Goal: Information Seeking & Learning: Learn about a topic

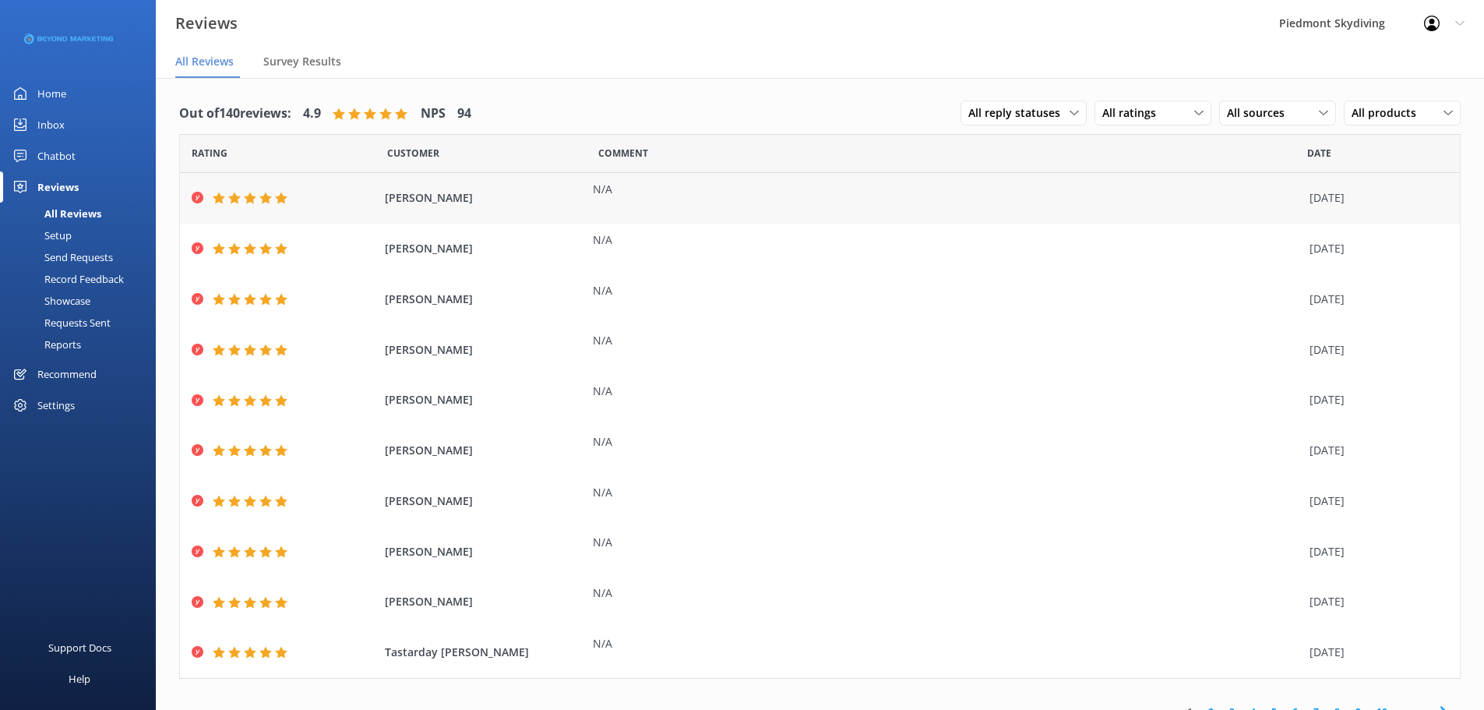
scroll to position [9, 0]
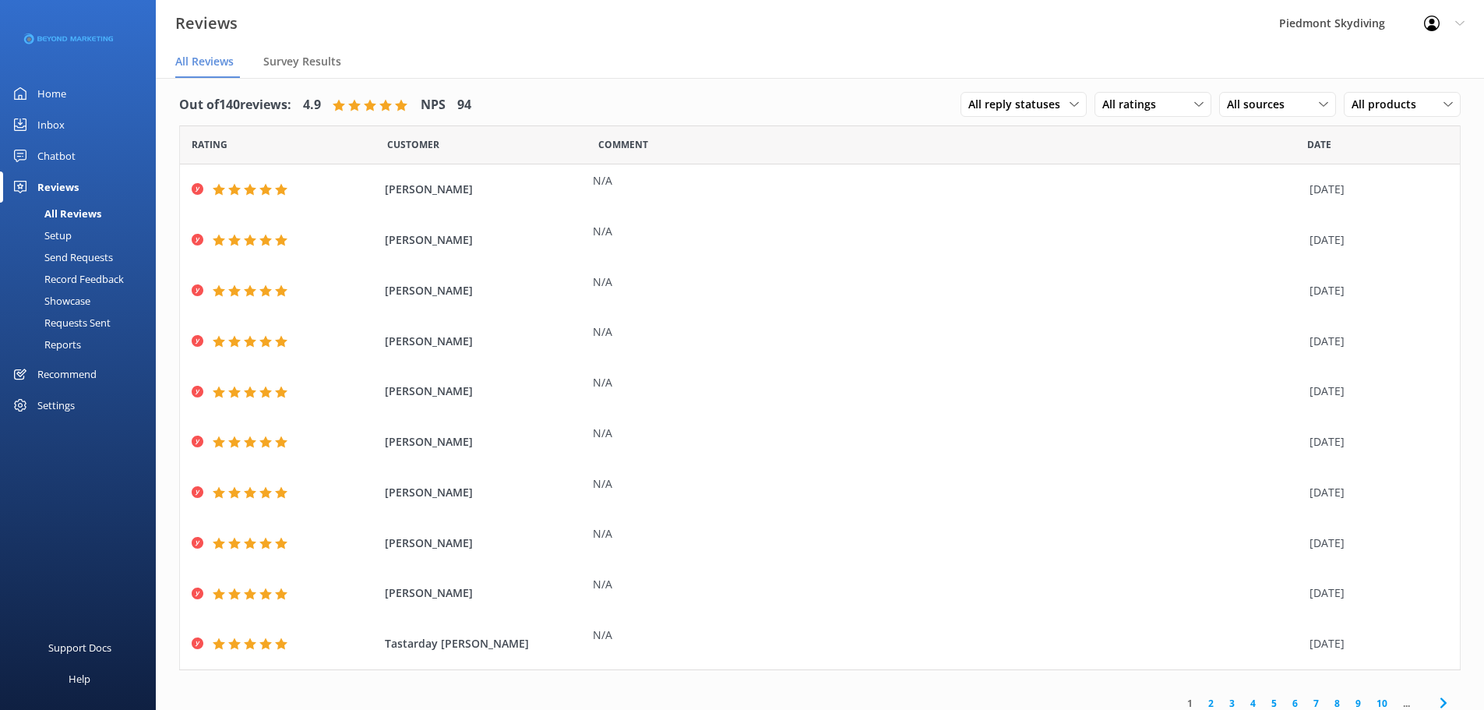
click at [70, 276] on div "Record Feedback" at bounding box center [66, 279] width 114 height 22
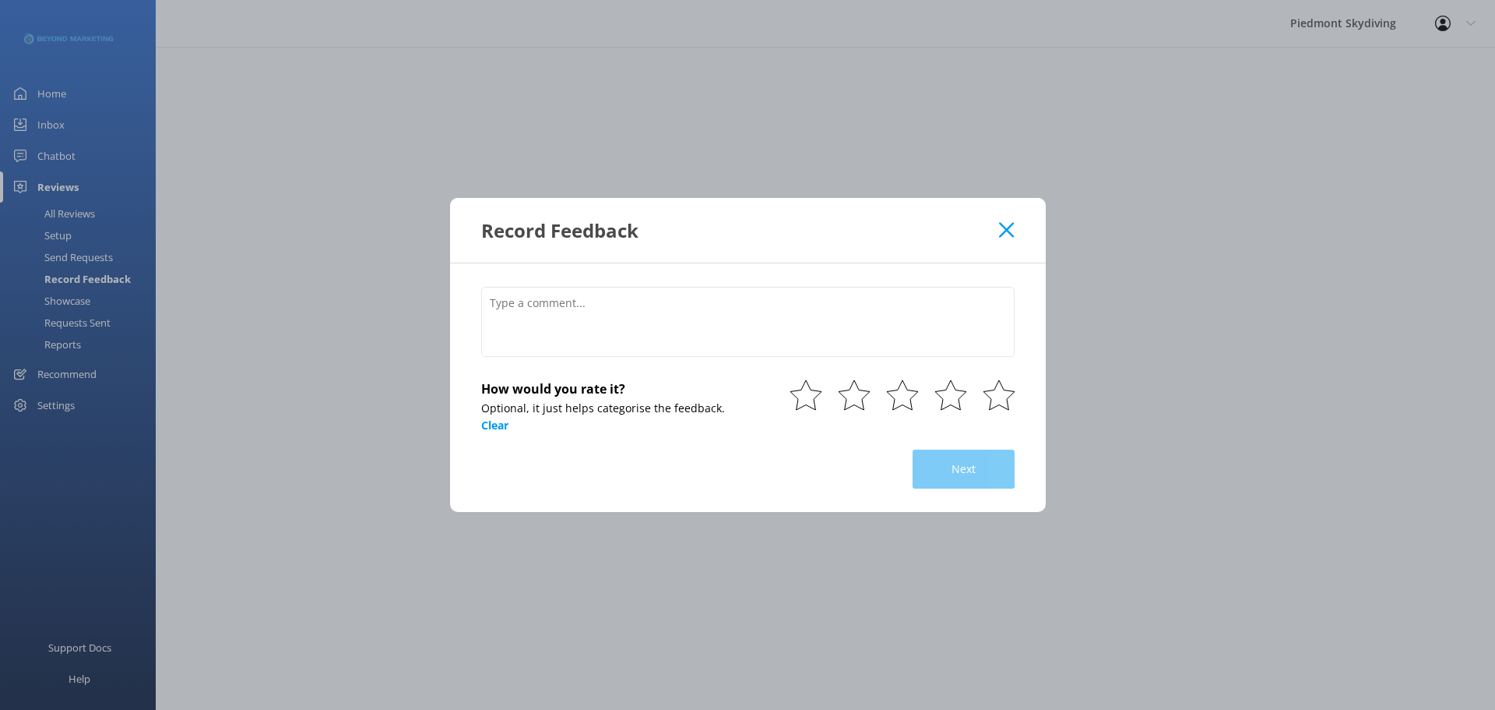
click at [1006, 223] on icon at bounding box center [1006, 230] width 15 height 16
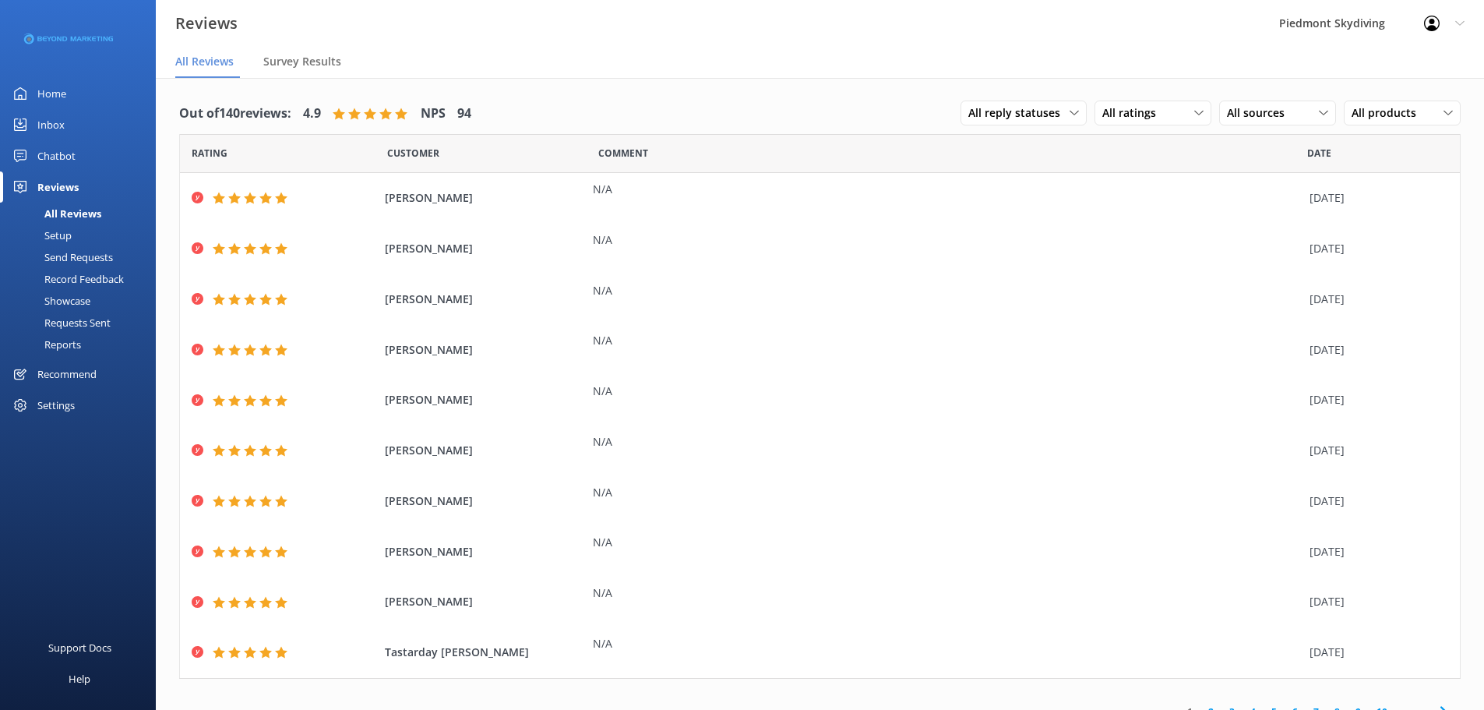
click at [90, 214] on div "All Reviews" at bounding box center [55, 214] width 92 height 22
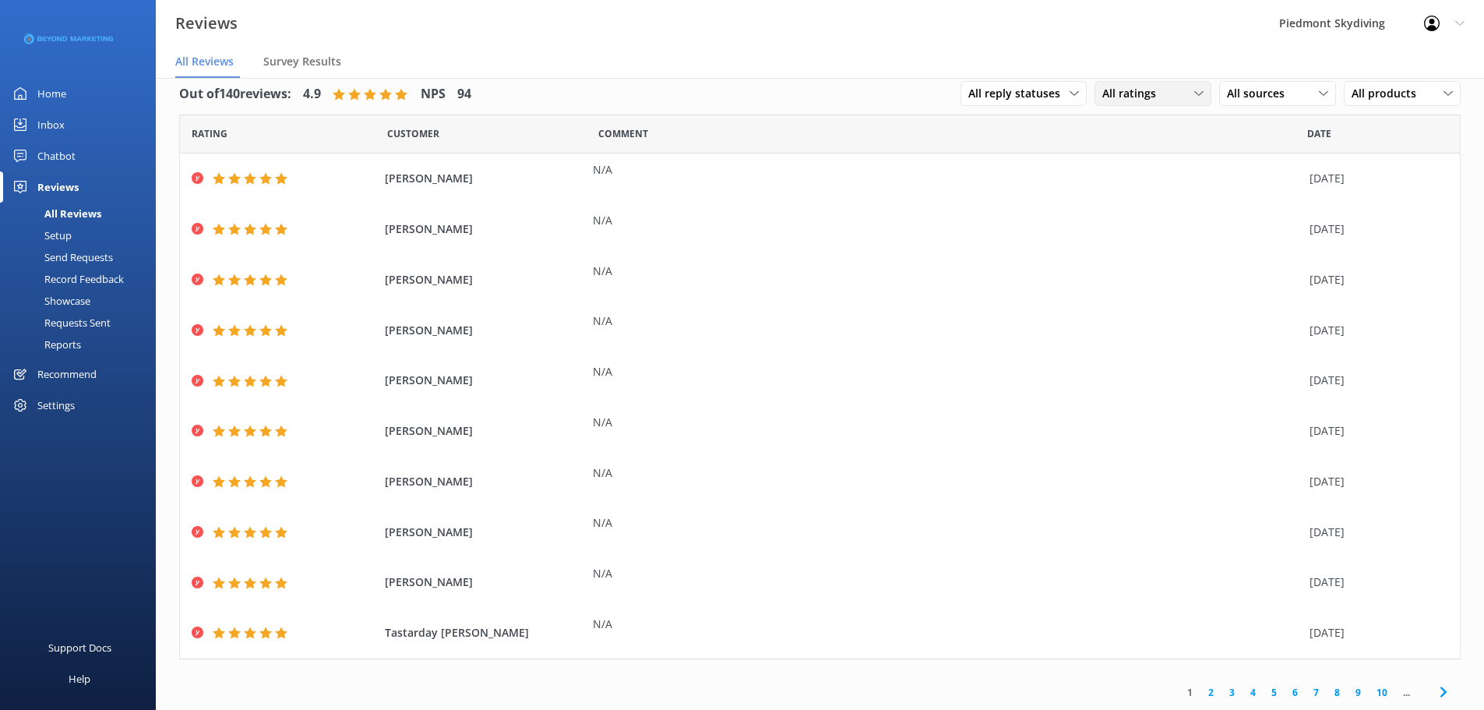
click at [1187, 88] on div "All ratings" at bounding box center [1152, 93] width 109 height 17
click at [1164, 217] on div "Detractors" at bounding box center [1153, 221] width 72 height 16
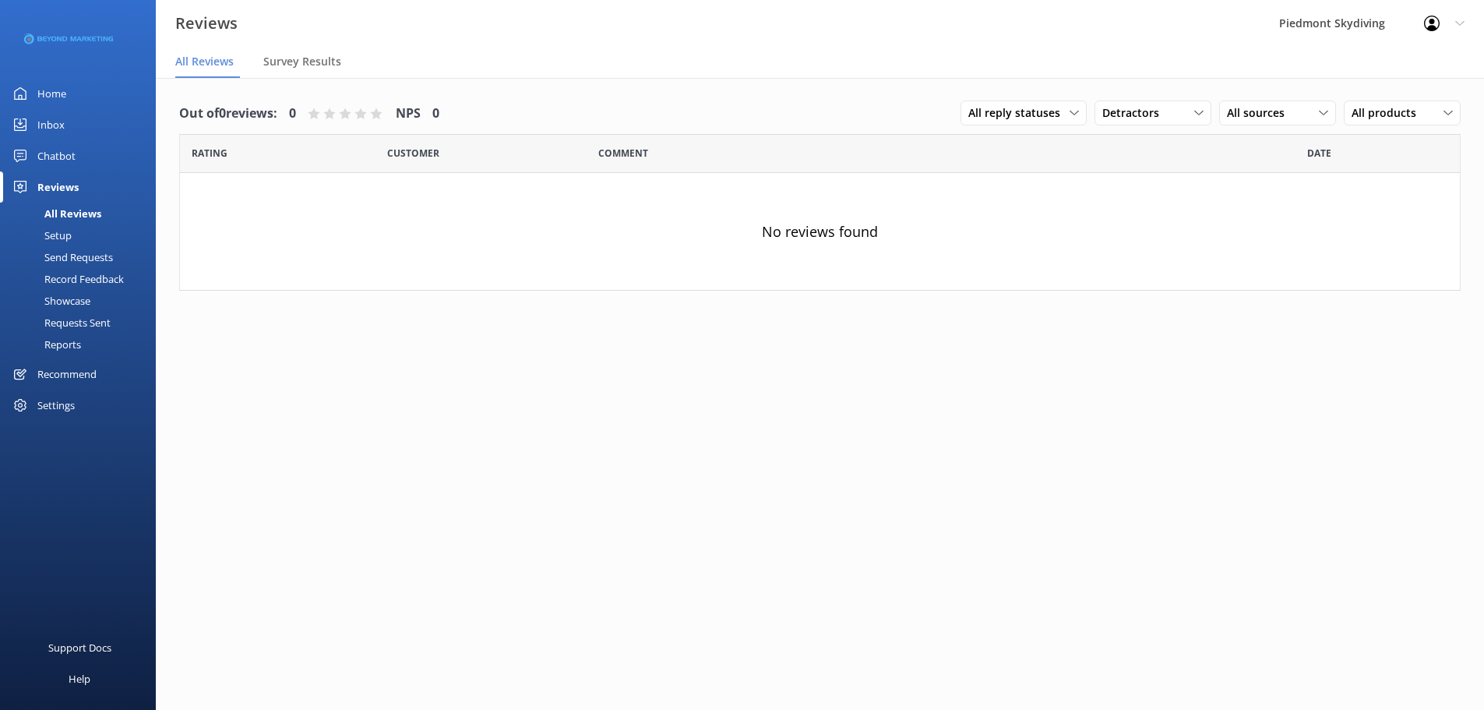
click at [65, 214] on div "All Reviews" at bounding box center [55, 214] width 92 height 22
click at [72, 319] on div "Requests Sent" at bounding box center [59, 323] width 101 height 22
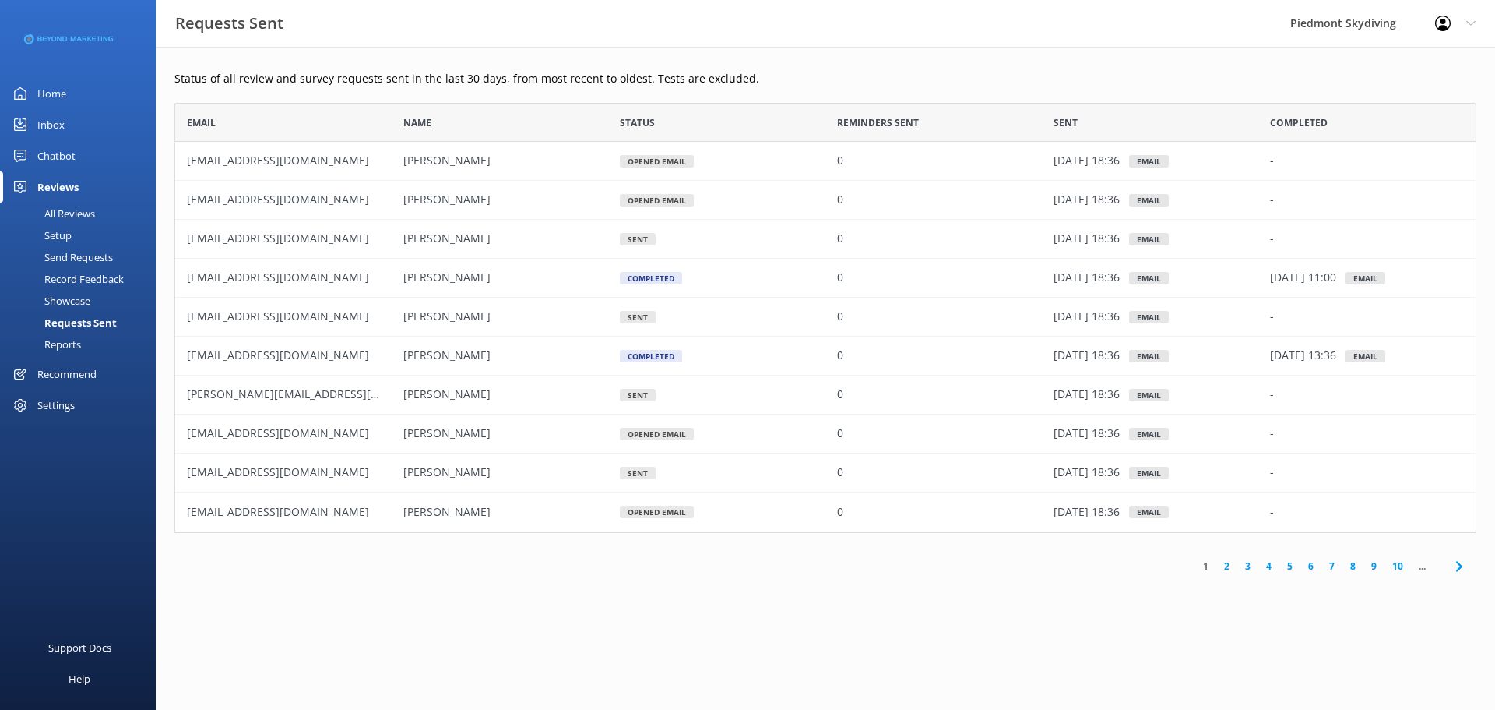
scroll to position [418, 1291]
click at [1224, 560] on link "2" at bounding box center [1227, 565] width 21 height 15
click at [1213, 561] on link "1" at bounding box center [1206, 565] width 21 height 15
click at [1185, 563] on div "1 2 3 4 5 6 7 8 9 10 ..." at bounding box center [825, 565] width 1302 height 35
click at [1201, 562] on link "1" at bounding box center [1206, 565] width 21 height 15
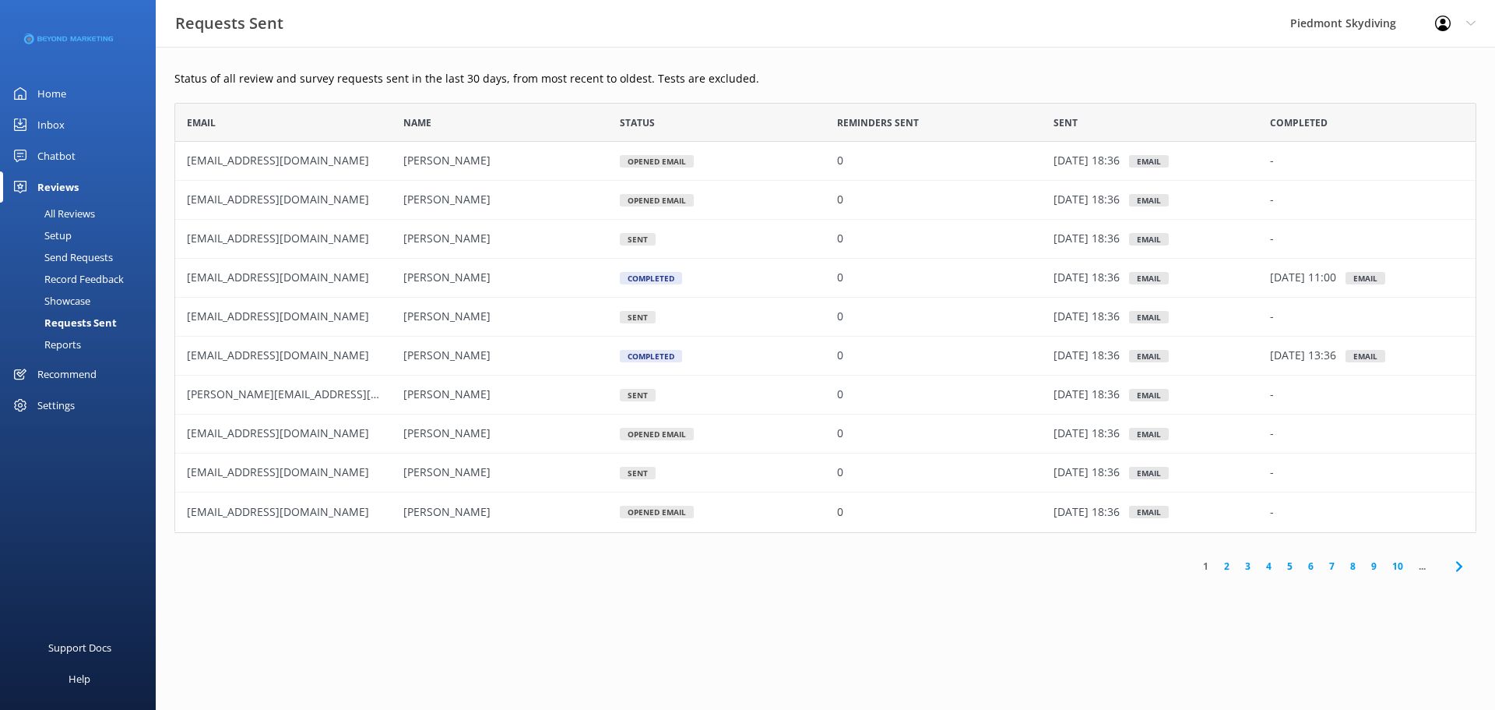
click at [1203, 562] on link "1" at bounding box center [1206, 565] width 21 height 15
click at [87, 315] on div "Requests Sent" at bounding box center [62, 323] width 107 height 22
click at [83, 301] on div "Showcase" at bounding box center [49, 301] width 81 height 22
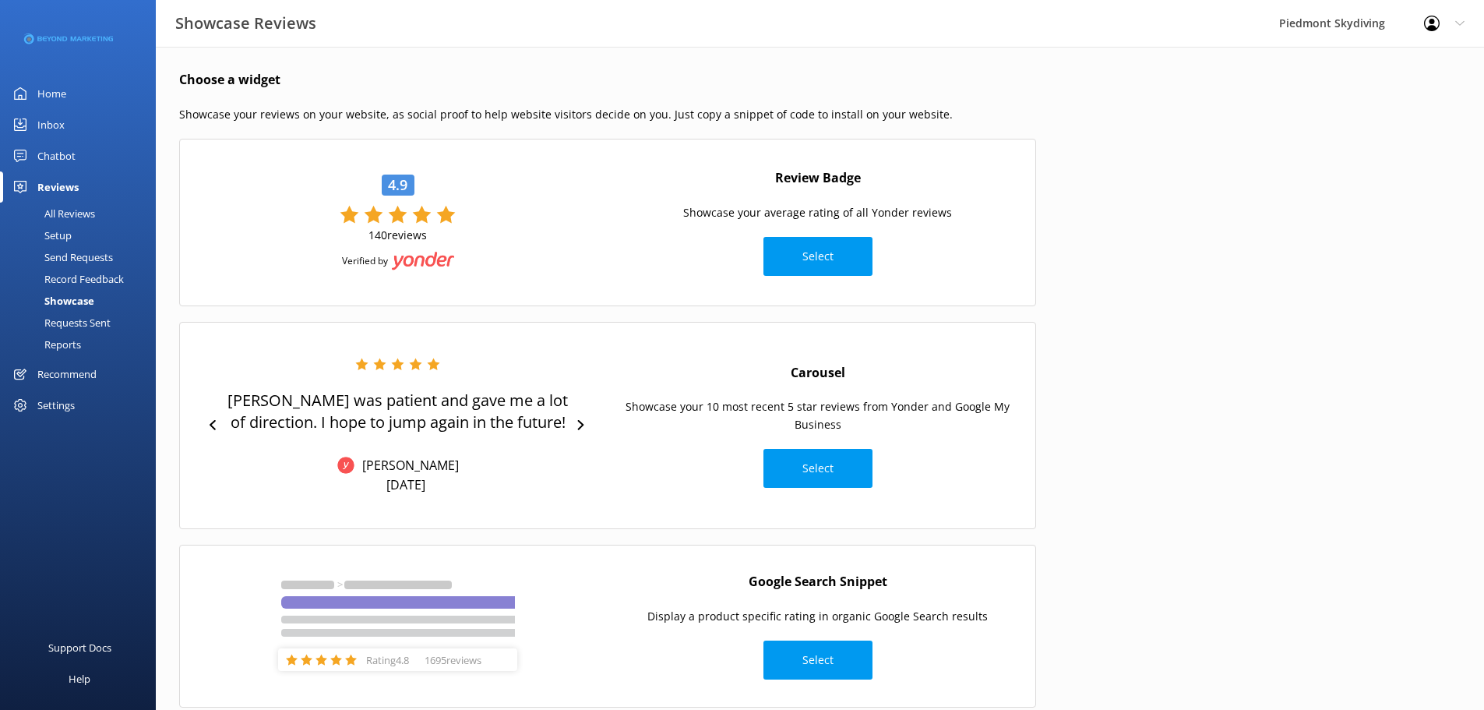
click at [86, 323] on div "Requests Sent" at bounding box center [59, 323] width 101 height 22
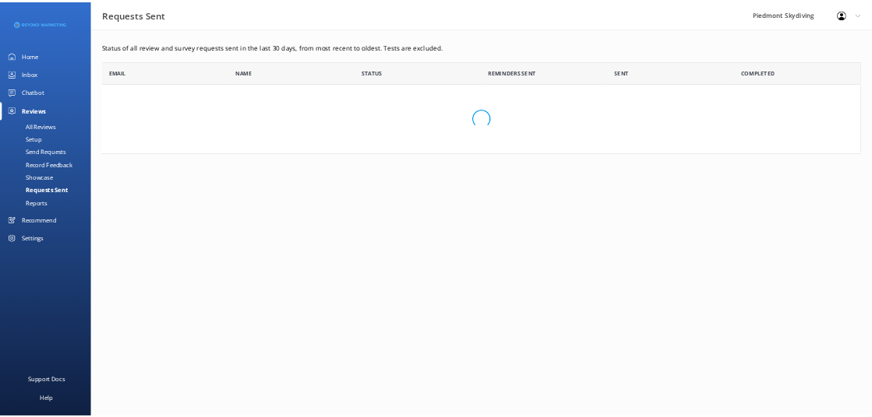
scroll to position [418, 1291]
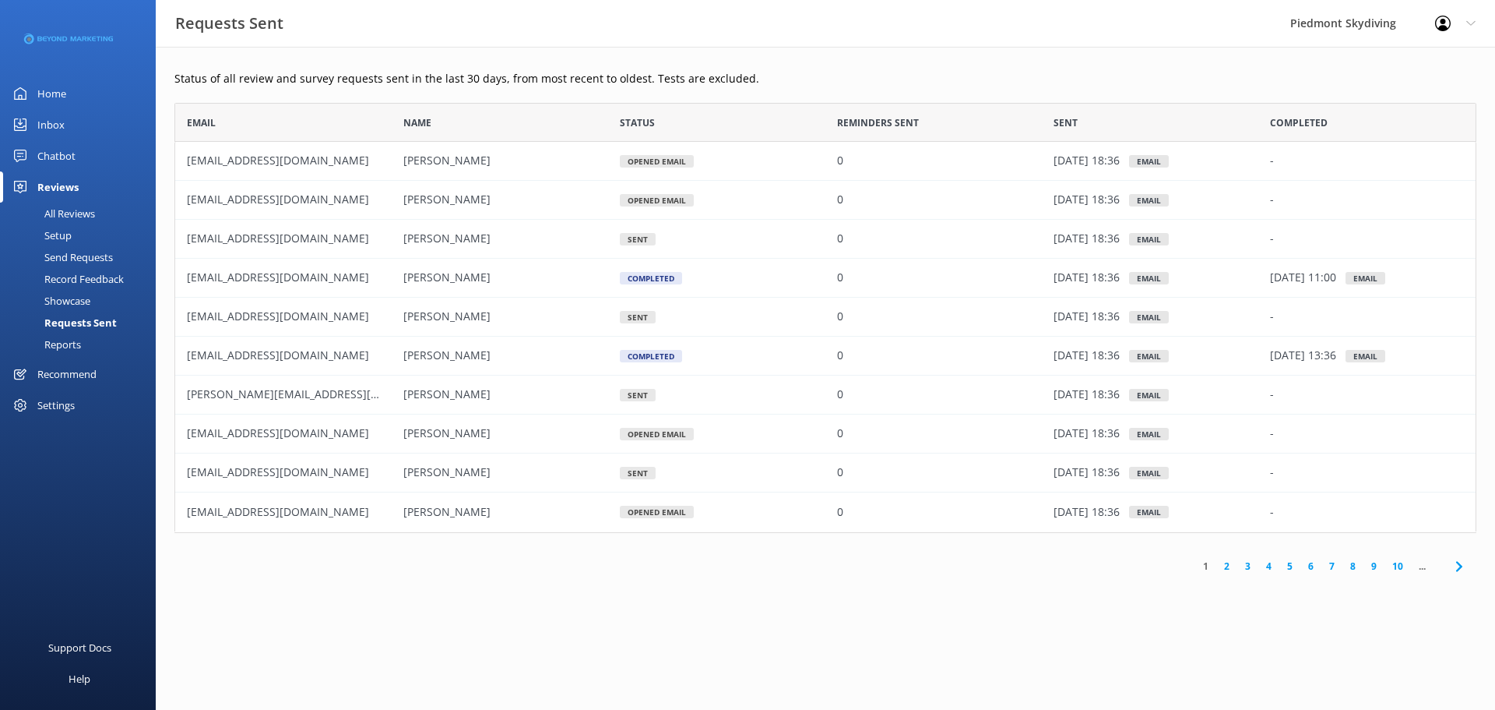
click at [1206, 569] on link "1" at bounding box center [1206, 565] width 21 height 15
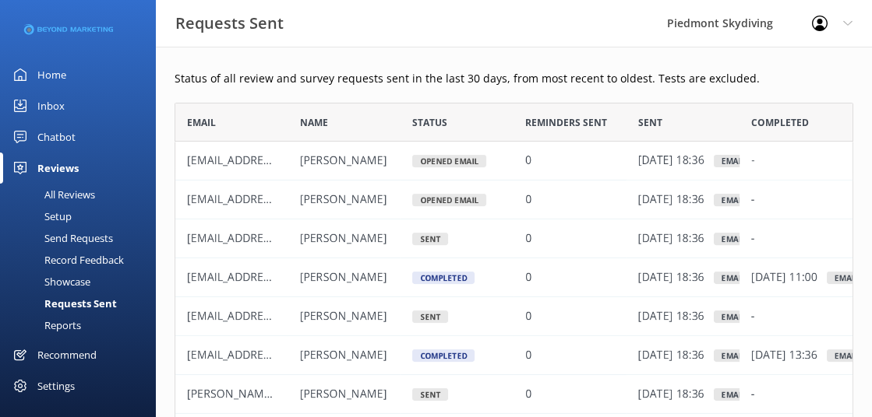
click at [90, 196] on div "All Reviews" at bounding box center [52, 195] width 86 height 22
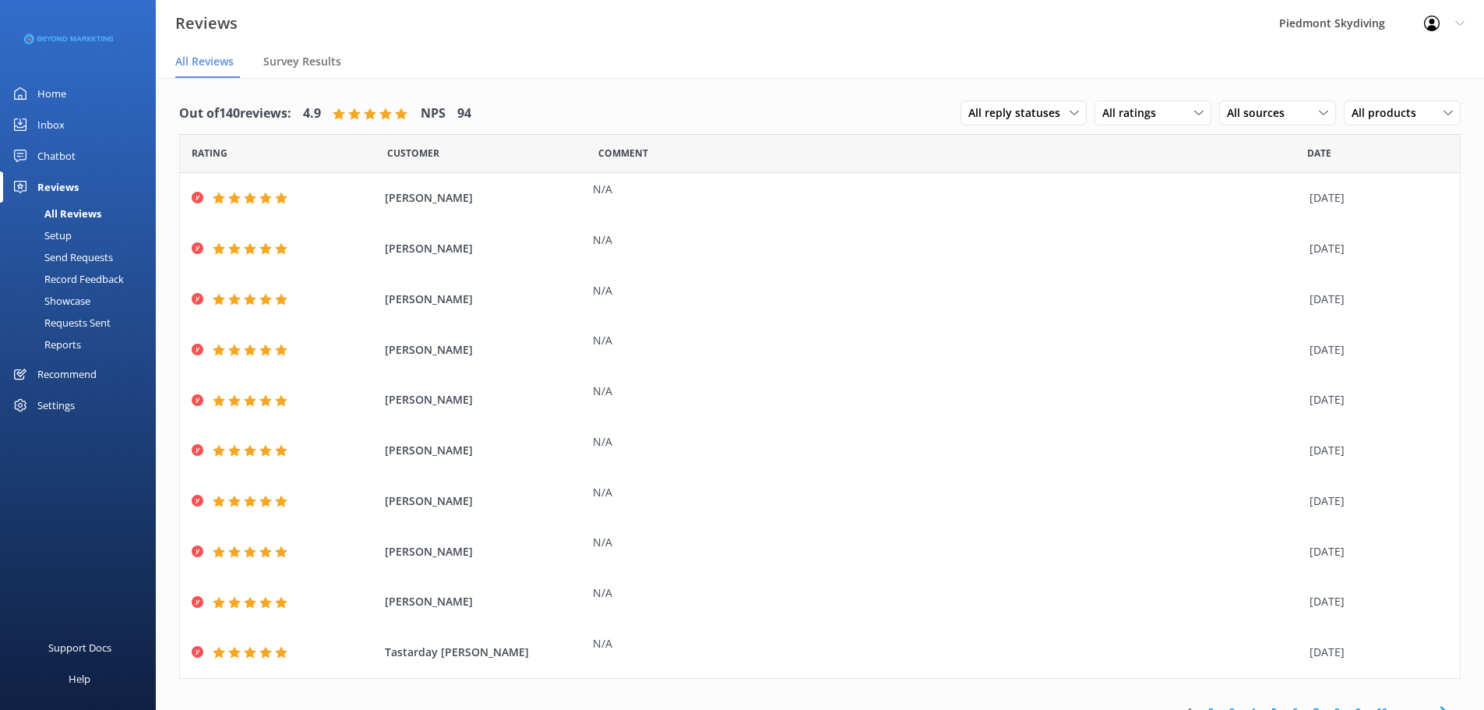
click at [268, 159] on div "Rating" at bounding box center [283, 153] width 207 height 39
click at [1069, 118] on icon at bounding box center [1073, 112] width 9 height 9
click at [1194, 112] on use at bounding box center [1198, 113] width 9 height 5
click at [1151, 247] on div "Detractors" at bounding box center [1153, 240] width 72 height 16
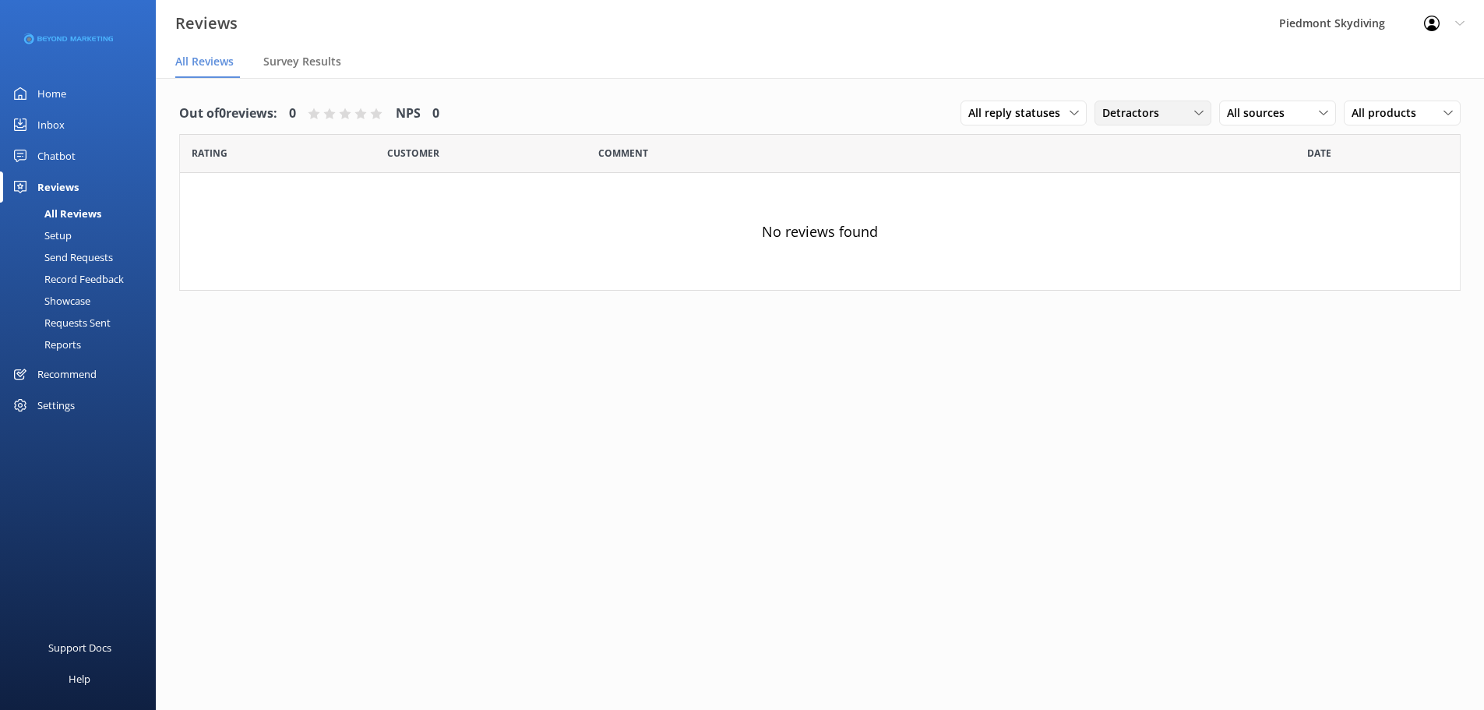
click at [1198, 117] on icon at bounding box center [1198, 112] width 9 height 9
click at [1156, 212] on div "Passives" at bounding box center [1147, 208] width 61 height 16
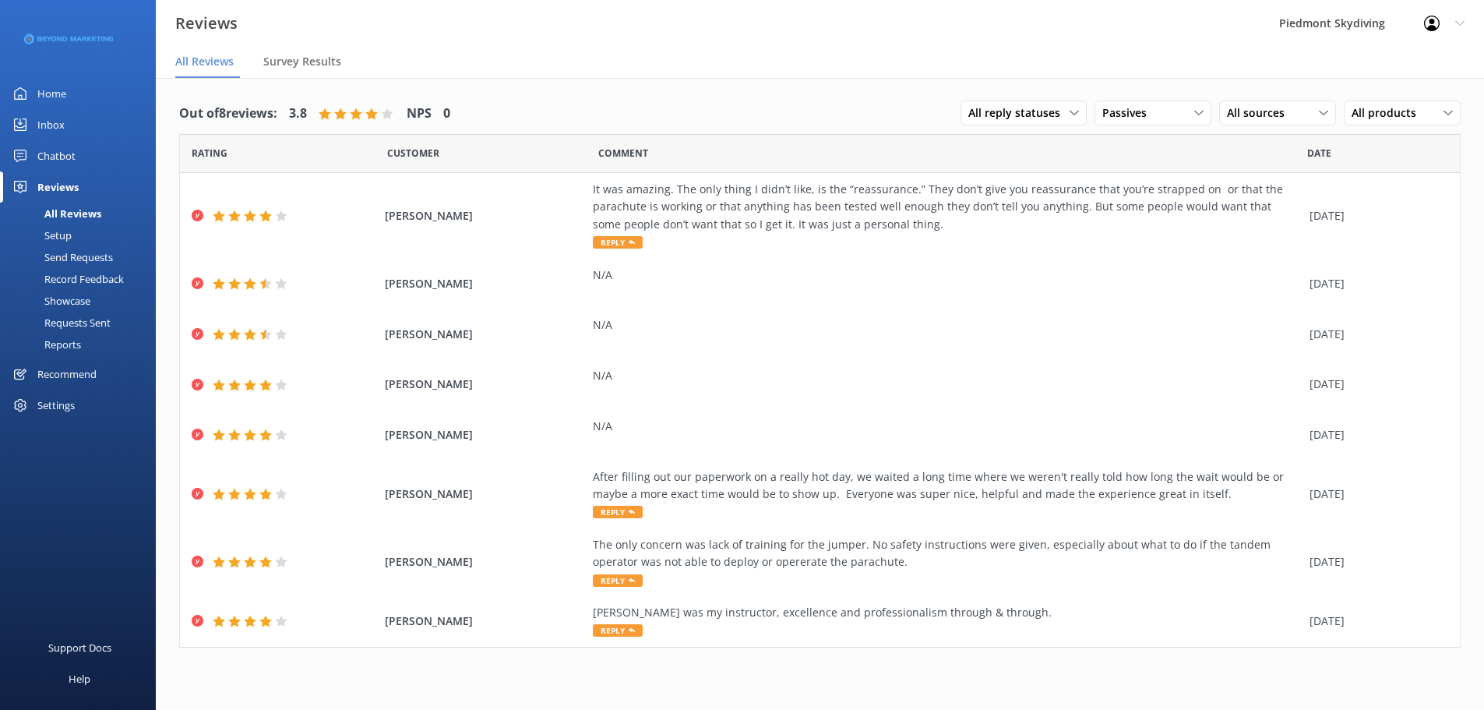
click at [55, 90] on div "Home" at bounding box center [51, 93] width 29 height 31
